Goal: Information Seeking & Learning: Learn about a topic

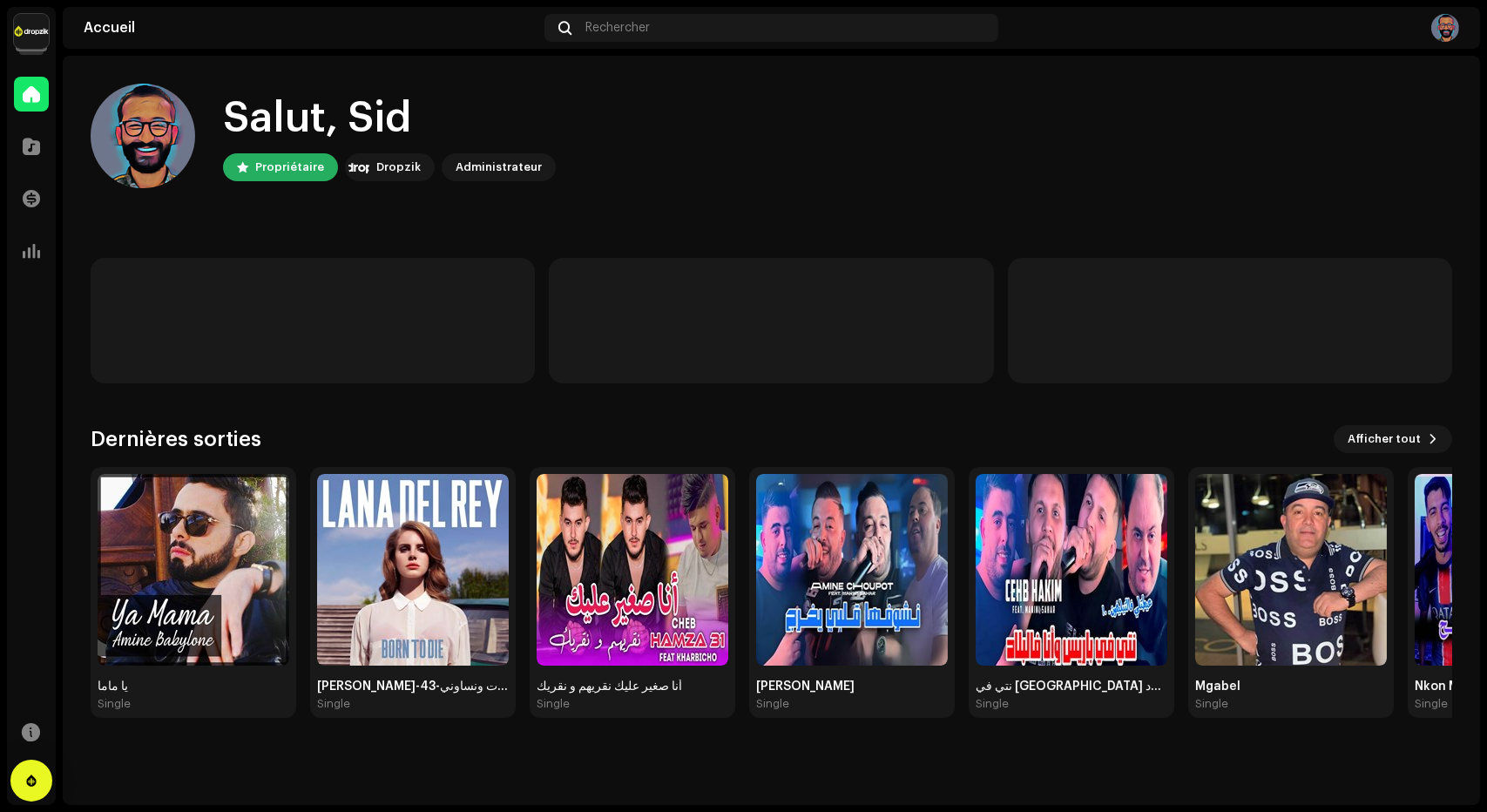
click at [46, 32] on img at bounding box center [32, 32] width 35 height 35
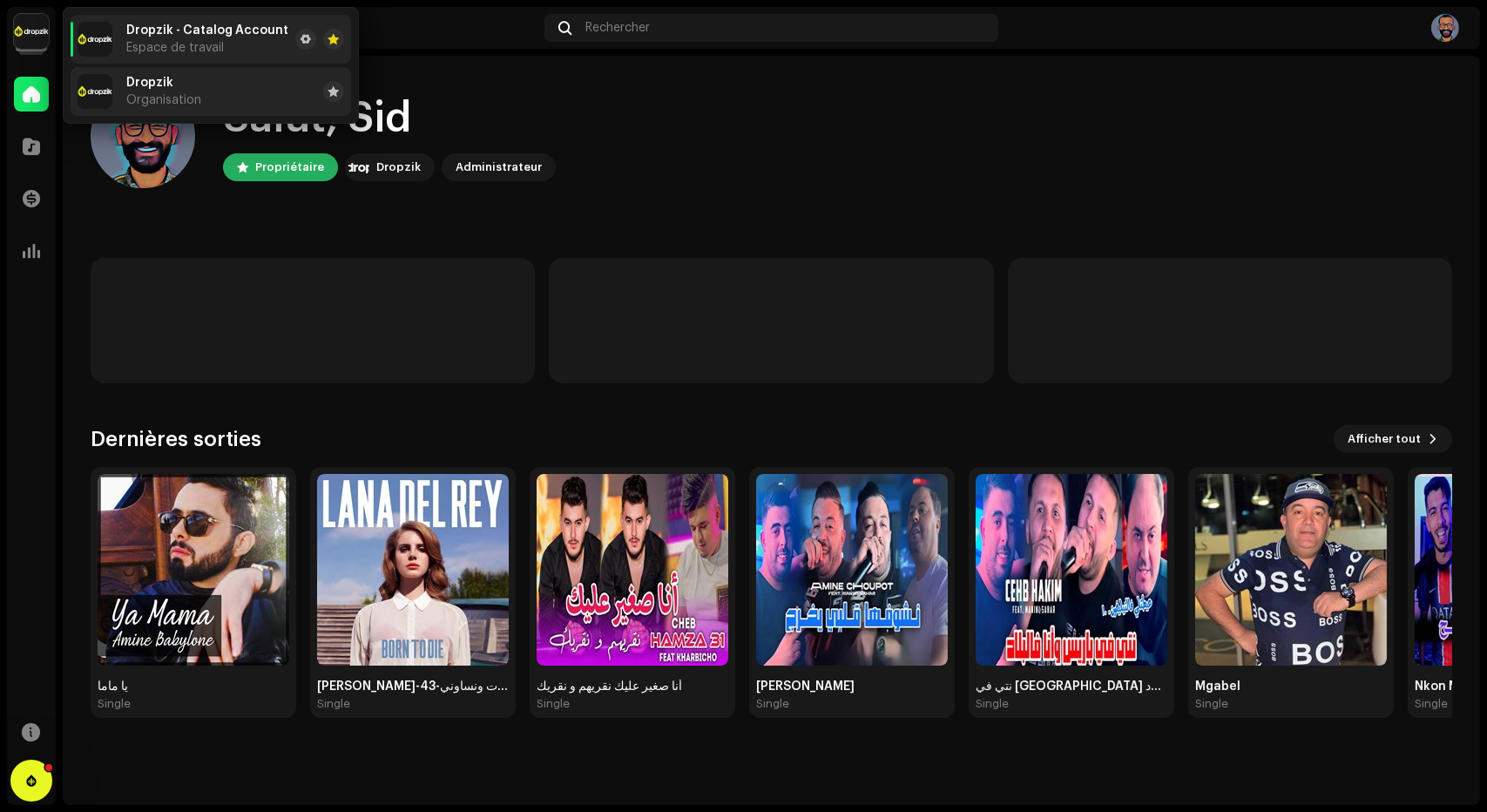
click at [193, 105] on span "Organisation" at bounding box center [164, 100] width 75 height 14
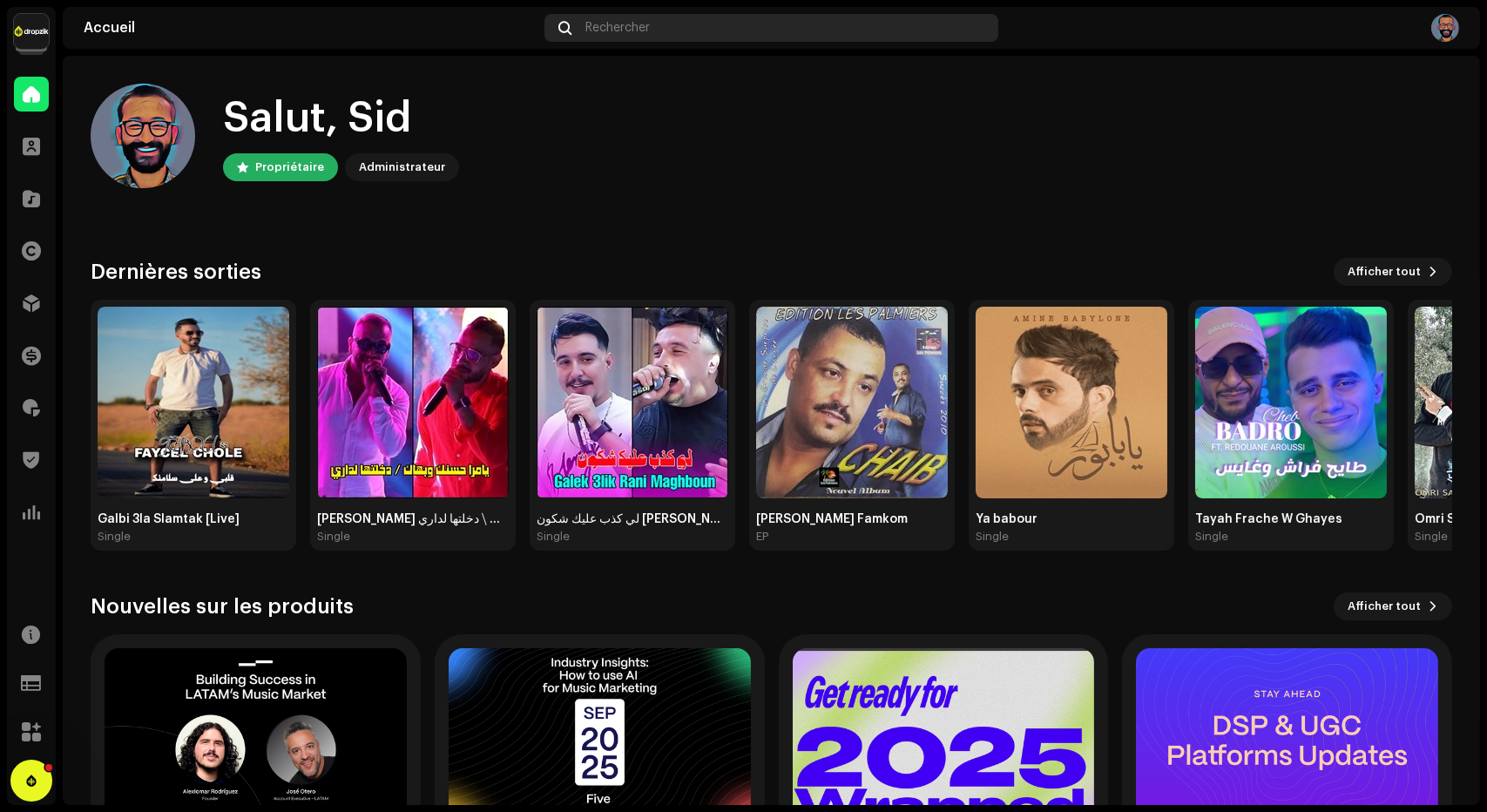
click at [628, 26] on span "Rechercher" at bounding box center [618, 28] width 65 height 14
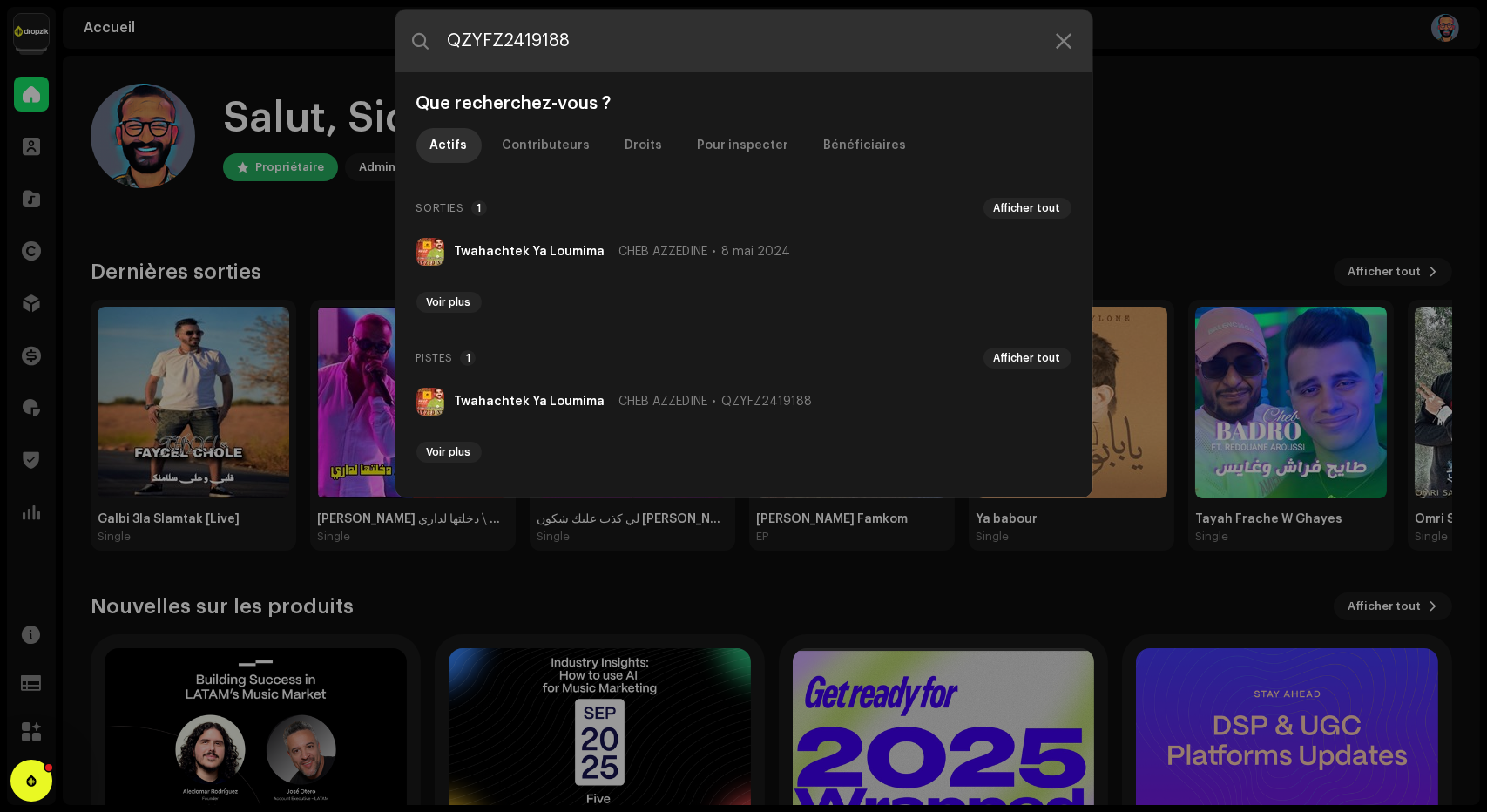
click at [544, 54] on input "QZYFZ2419188" at bounding box center [744, 41] width 697 height 63
paste input "M7281938841"
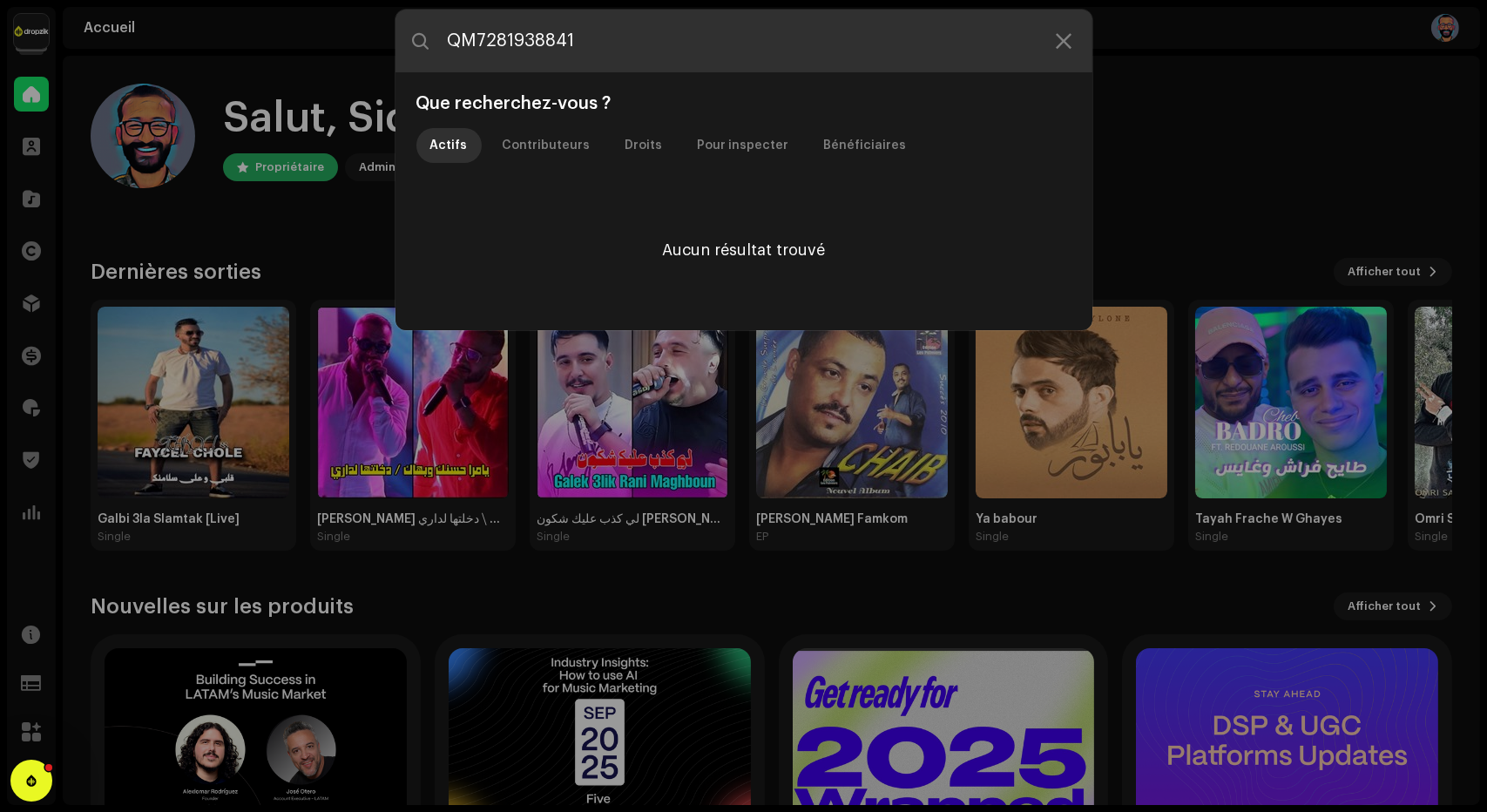
click at [661, 46] on input "QM7281938841" at bounding box center [744, 41] width 697 height 63
paste input "DA71525660"
click at [661, 46] on input "QMDA71525660" at bounding box center [744, 41] width 697 height 63
click at [509, 39] on input "QMDA71525660" at bounding box center [744, 41] width 697 height 63
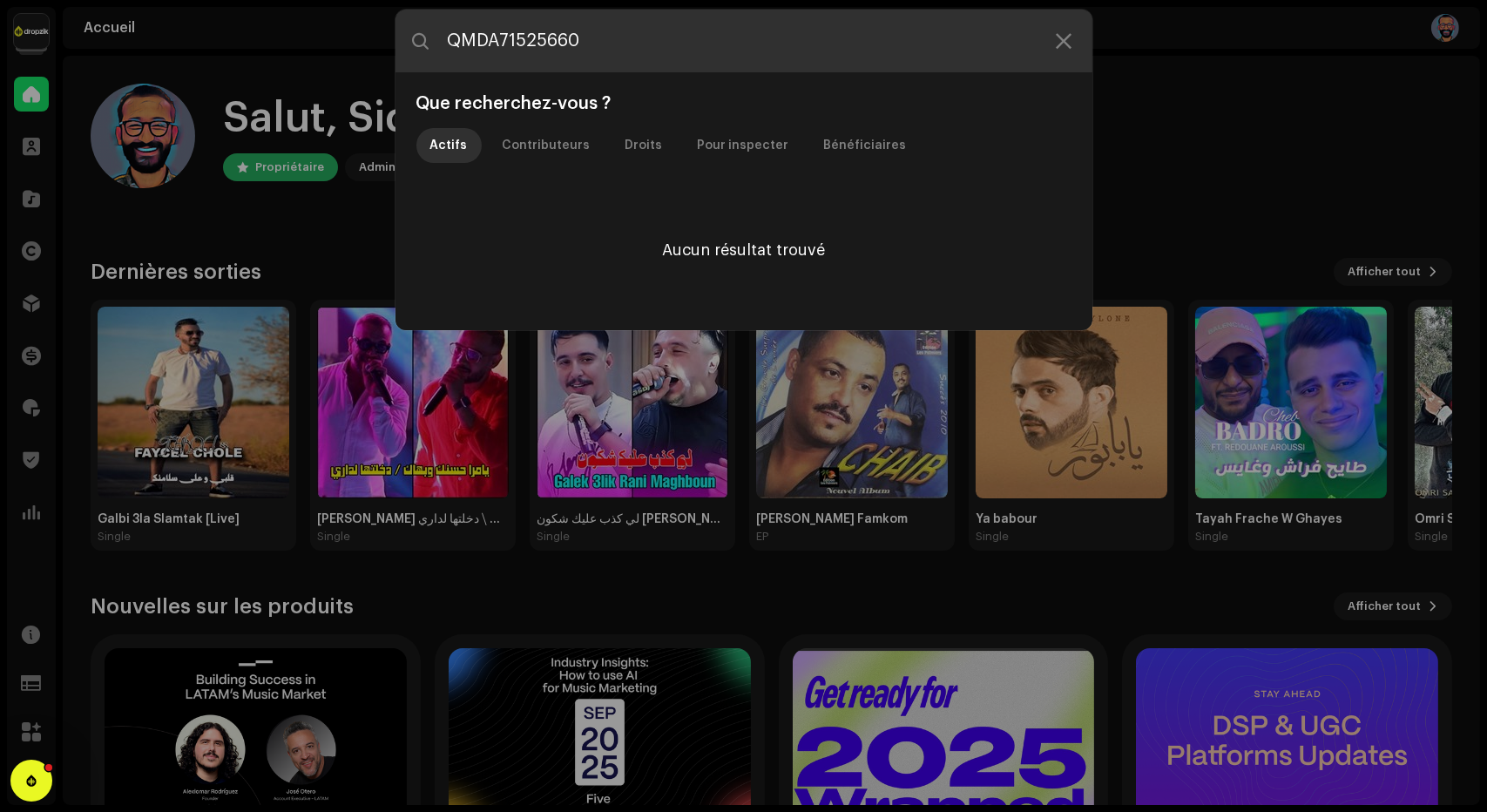
click at [509, 39] on input "QMDA71525660" at bounding box center [744, 41] width 697 height 63
paste input "EGA262202843"
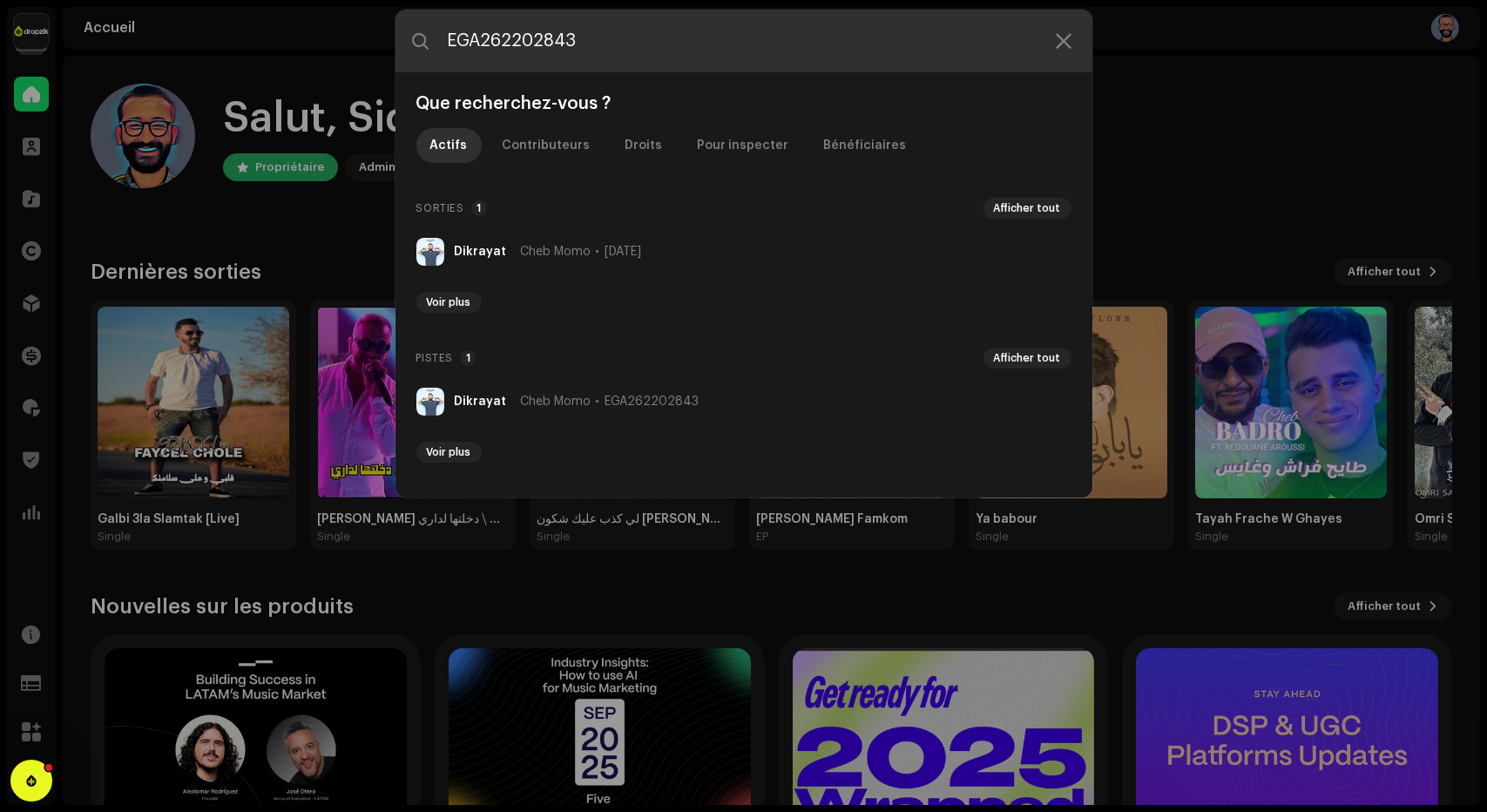
type input "EGA262202843"
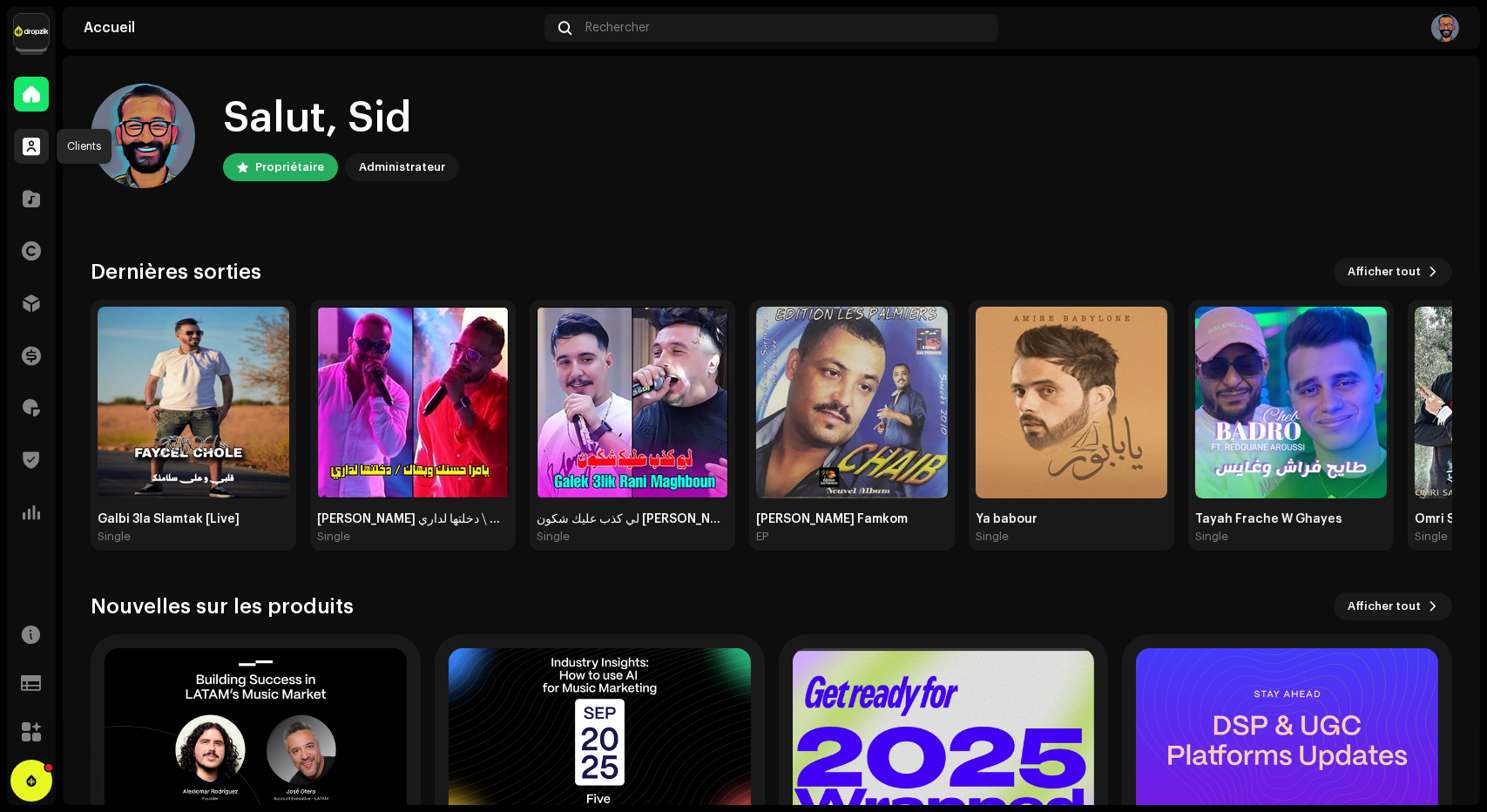
click at [27, 146] on span at bounding box center [32, 146] width 18 height 14
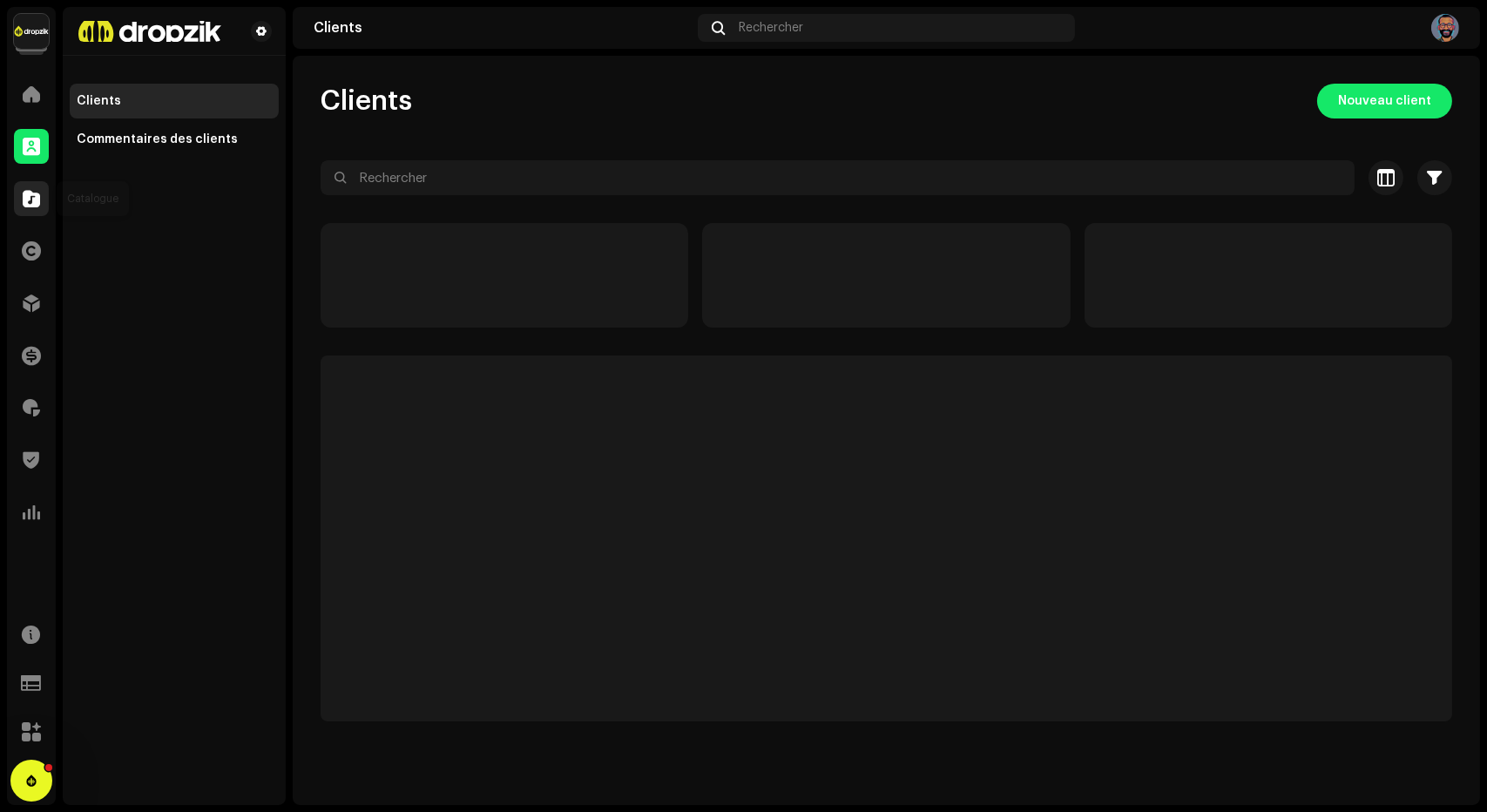
click at [27, 192] on span at bounding box center [32, 199] width 18 height 14
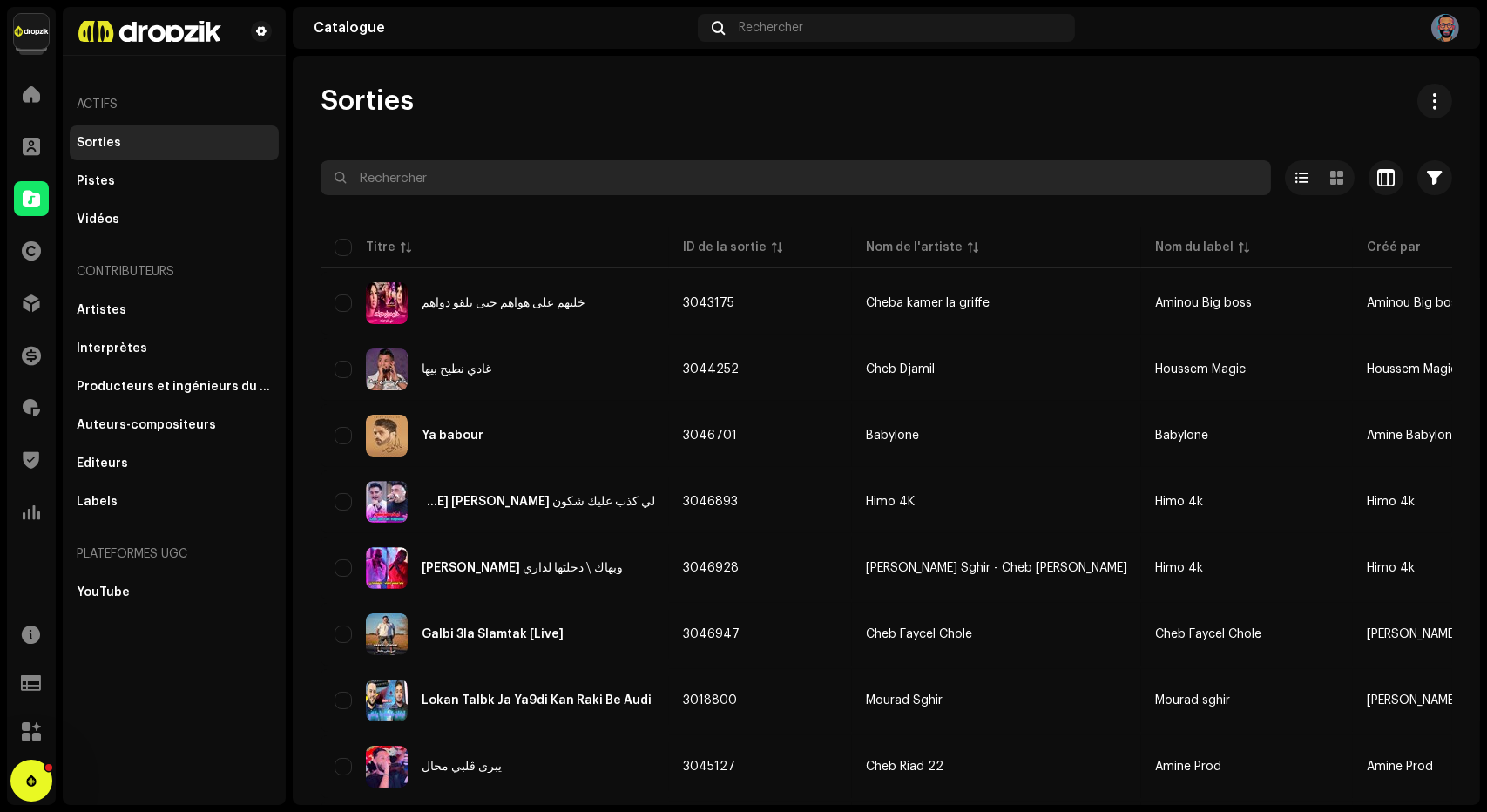
click at [412, 175] on input "text" at bounding box center [796, 178] width 950 height 35
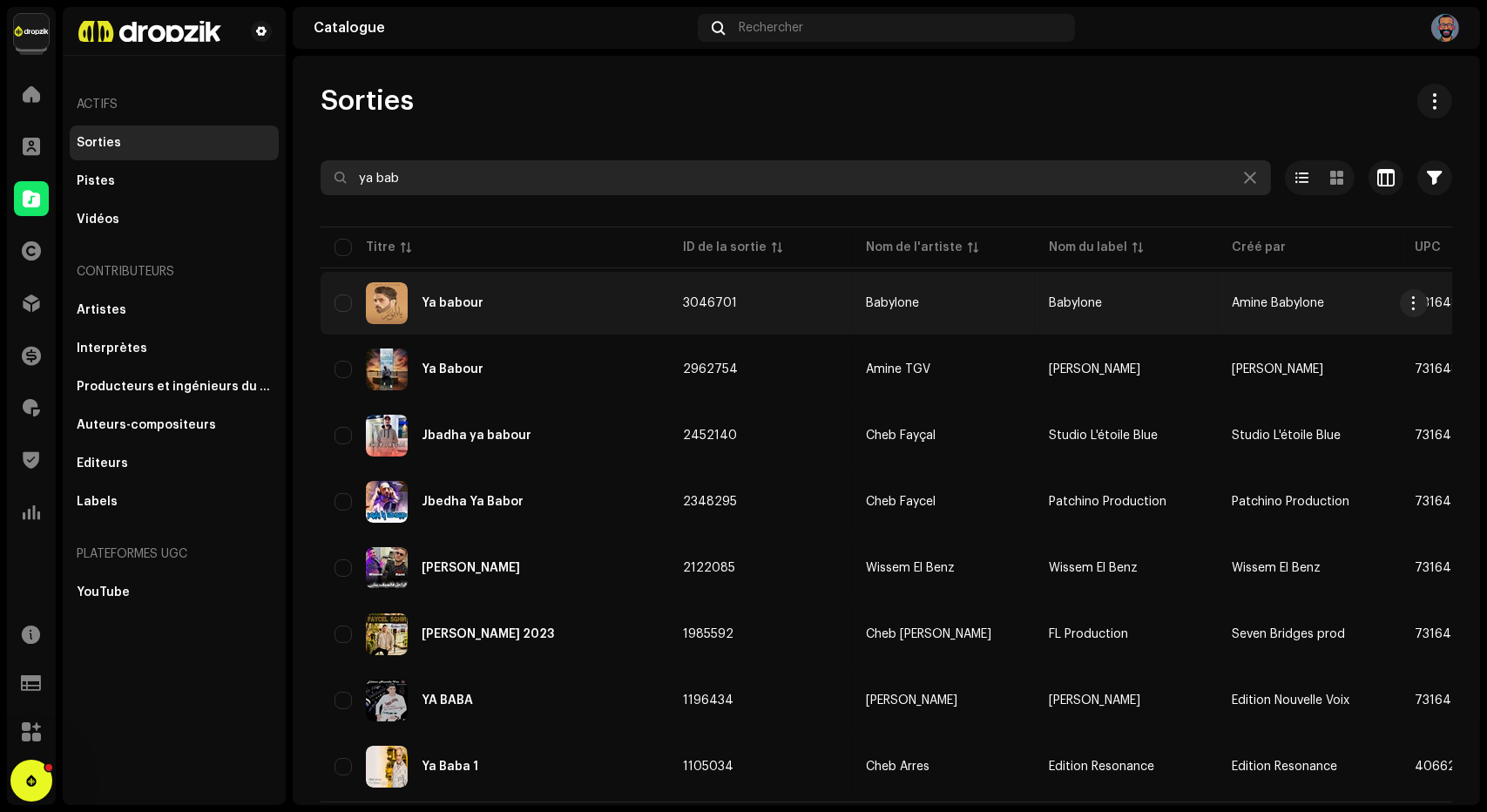
type input "ya bab"
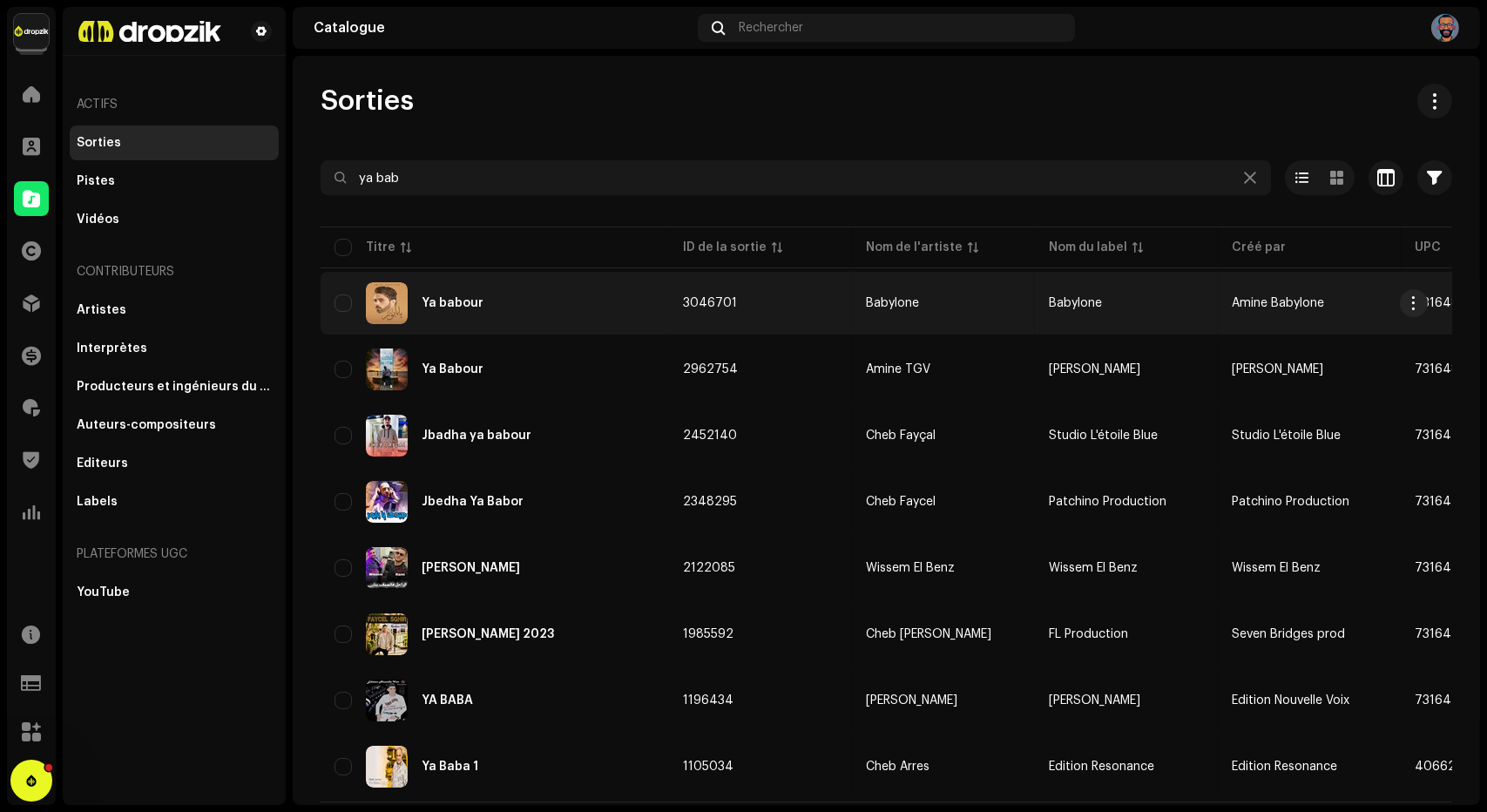
click at [483, 314] on div "Ya babour" at bounding box center [494, 303] width 320 height 42
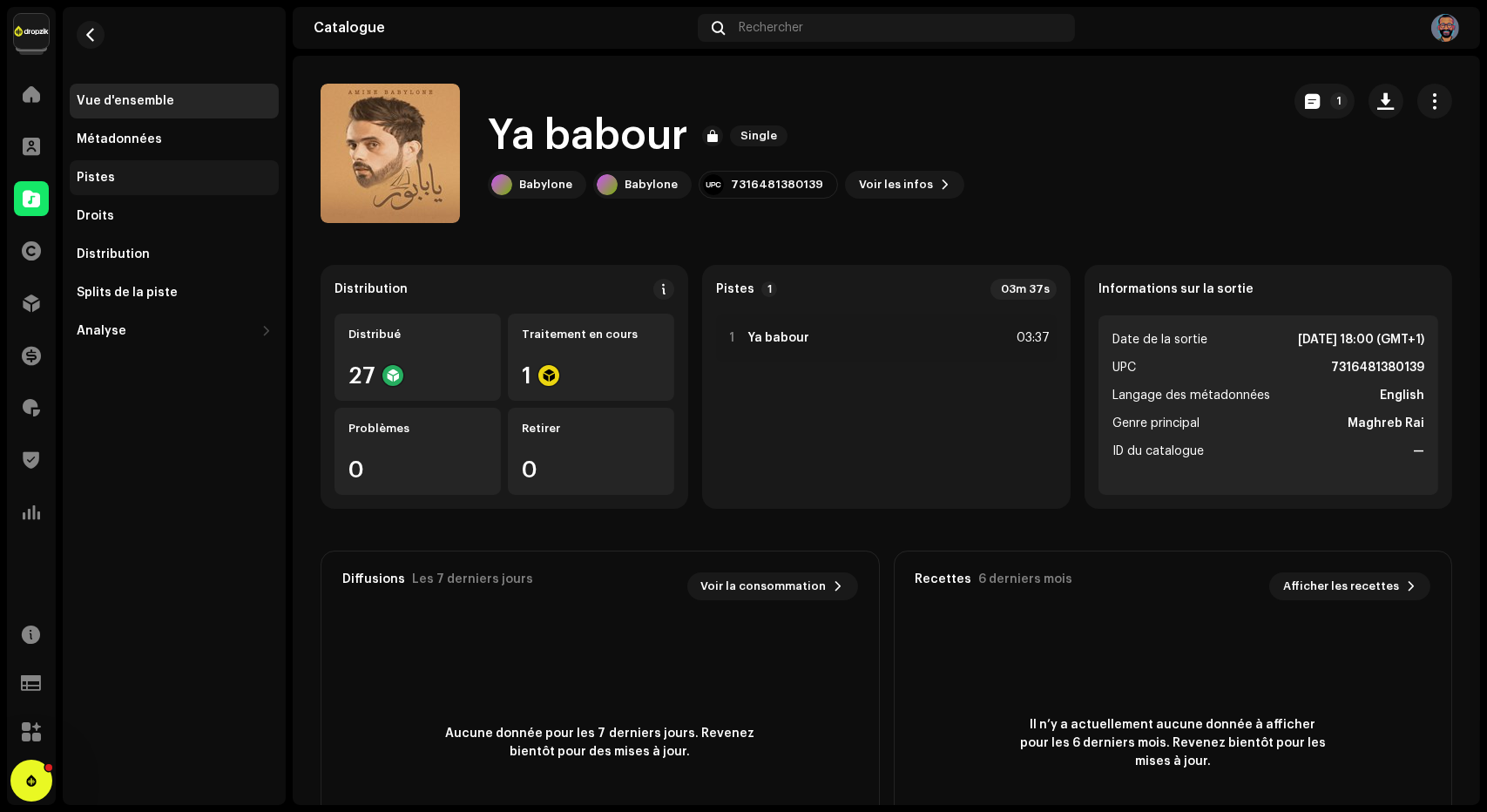
click at [163, 166] on div "Pistes" at bounding box center [174, 178] width 209 height 35
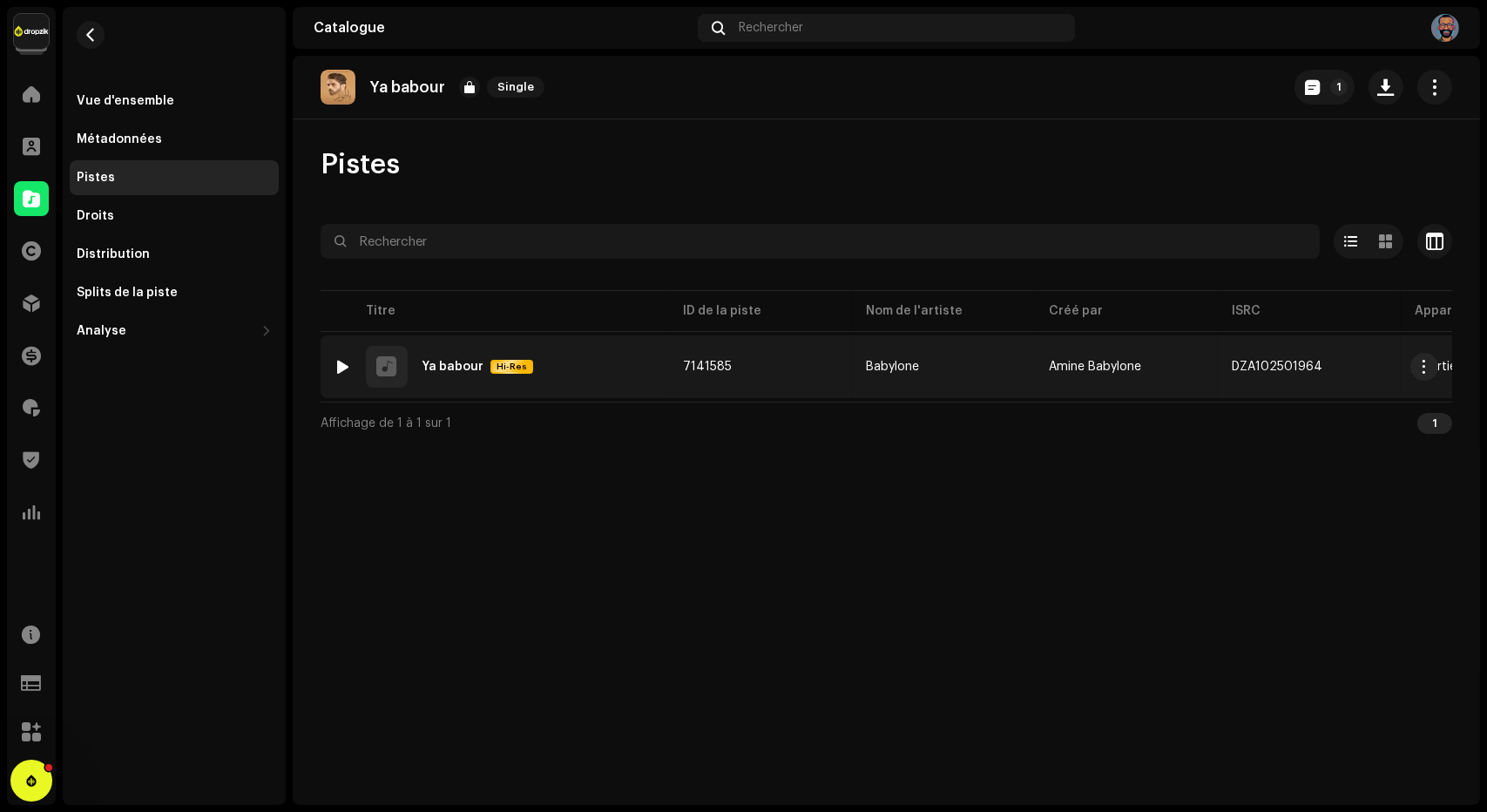
click at [349, 368] on div at bounding box center [343, 367] width 13 height 14
